Goal: Task Accomplishment & Management: Manage account settings

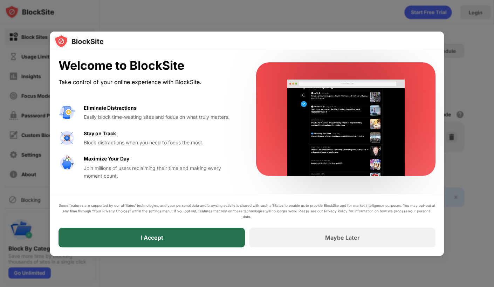
click at [172, 245] on div "I Accept" at bounding box center [151, 238] width 186 height 20
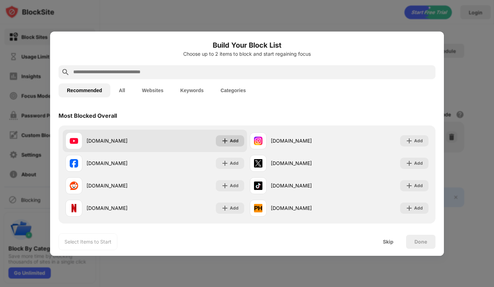
click at [226, 140] on img at bounding box center [224, 140] width 7 height 7
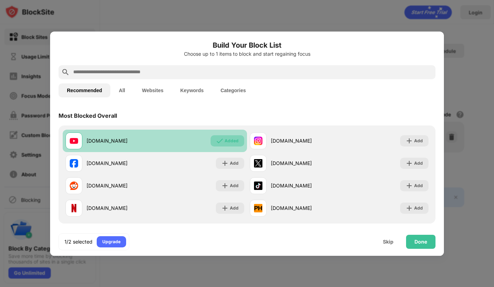
click at [235, 142] on div "Added" at bounding box center [231, 140] width 14 height 7
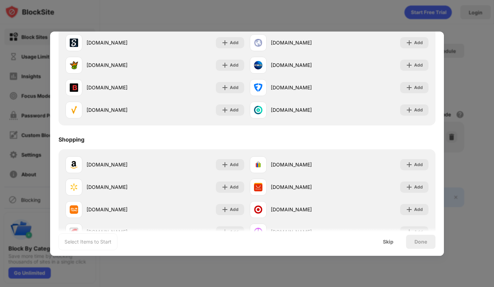
scroll to position [733, 0]
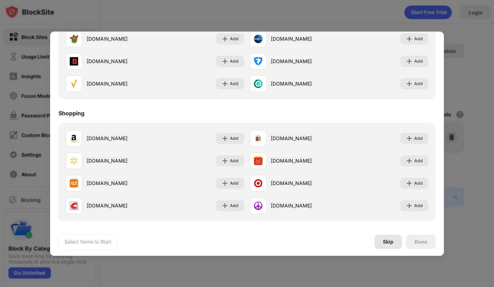
click at [383, 243] on div "Skip" at bounding box center [388, 242] width 11 height 6
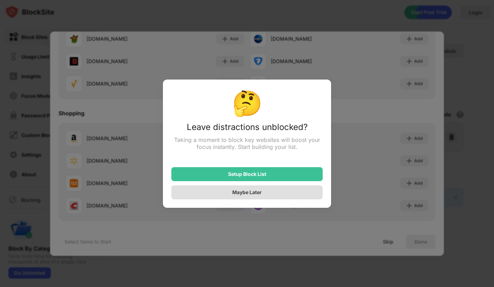
click at [271, 192] on div "Maybe Later" at bounding box center [246, 192] width 151 height 14
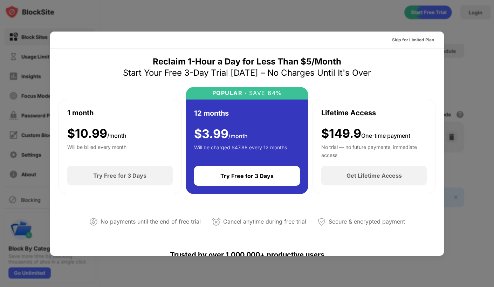
scroll to position [0, 0]
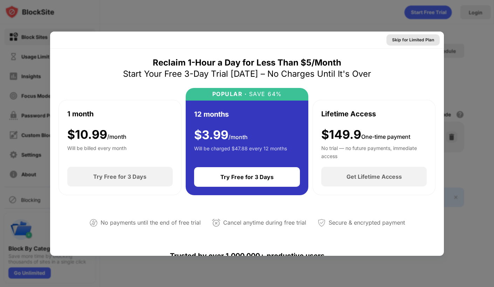
click at [411, 40] on div "Skip for Limited Plan" at bounding box center [413, 39] width 42 height 7
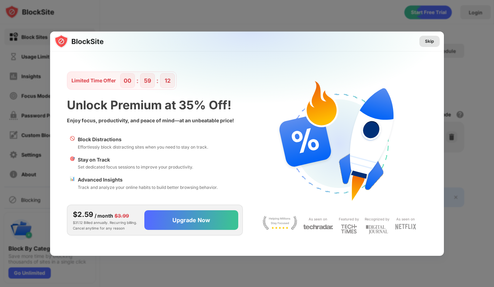
click at [426, 45] on div "Skip" at bounding box center [429, 41] width 20 height 11
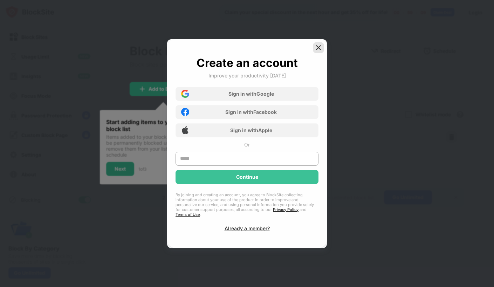
click at [319, 51] on img at bounding box center [318, 47] width 7 height 7
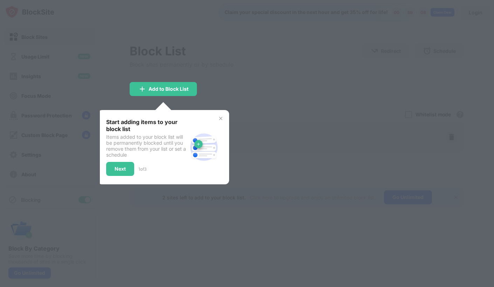
click at [245, 116] on div at bounding box center [247, 143] width 494 height 287
click at [189, 90] on div "Add to Block List" at bounding box center [163, 89] width 67 height 14
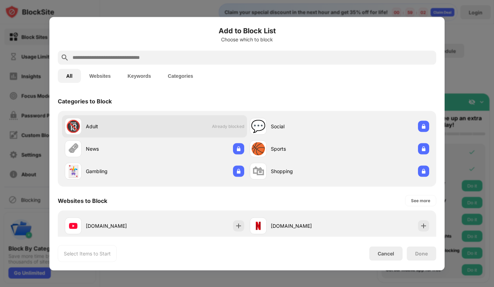
click at [158, 128] on div "🔞 Adult Already blocked" at bounding box center [154, 126] width 185 height 22
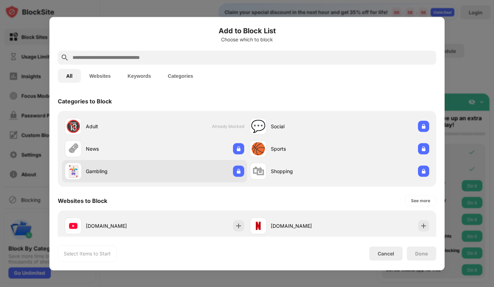
click at [151, 169] on div "Gambling" at bounding box center [120, 170] width 69 height 7
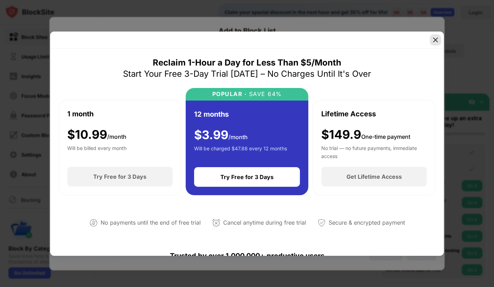
click at [432, 38] on img at bounding box center [435, 39] width 7 height 7
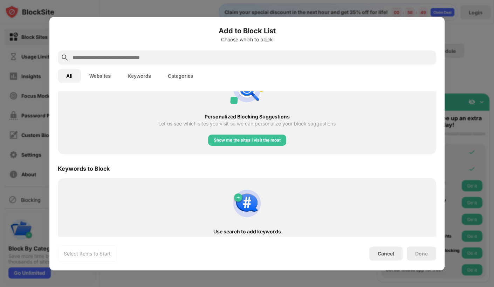
scroll to position [304, 0]
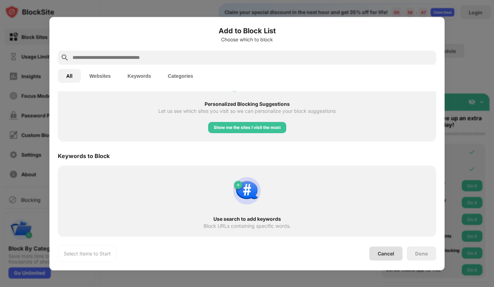
click at [390, 254] on div "Cancel" at bounding box center [385, 253] width 16 height 6
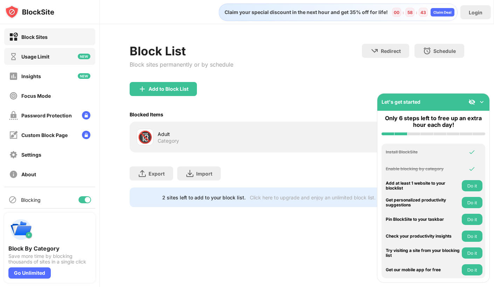
click at [48, 57] on div "Usage Limit" at bounding box center [35, 57] width 28 height 6
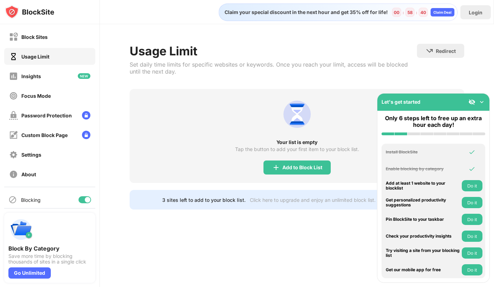
click at [482, 99] on img at bounding box center [481, 101] width 7 height 7
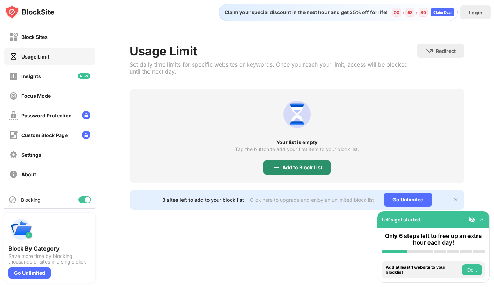
click at [313, 169] on div "Add to Block List" at bounding box center [302, 168] width 40 height 6
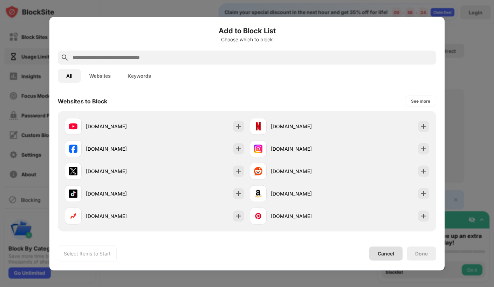
click at [397, 254] on div "Cancel" at bounding box center [385, 253] width 33 height 14
